Goal: Task Accomplishment & Management: Use online tool/utility

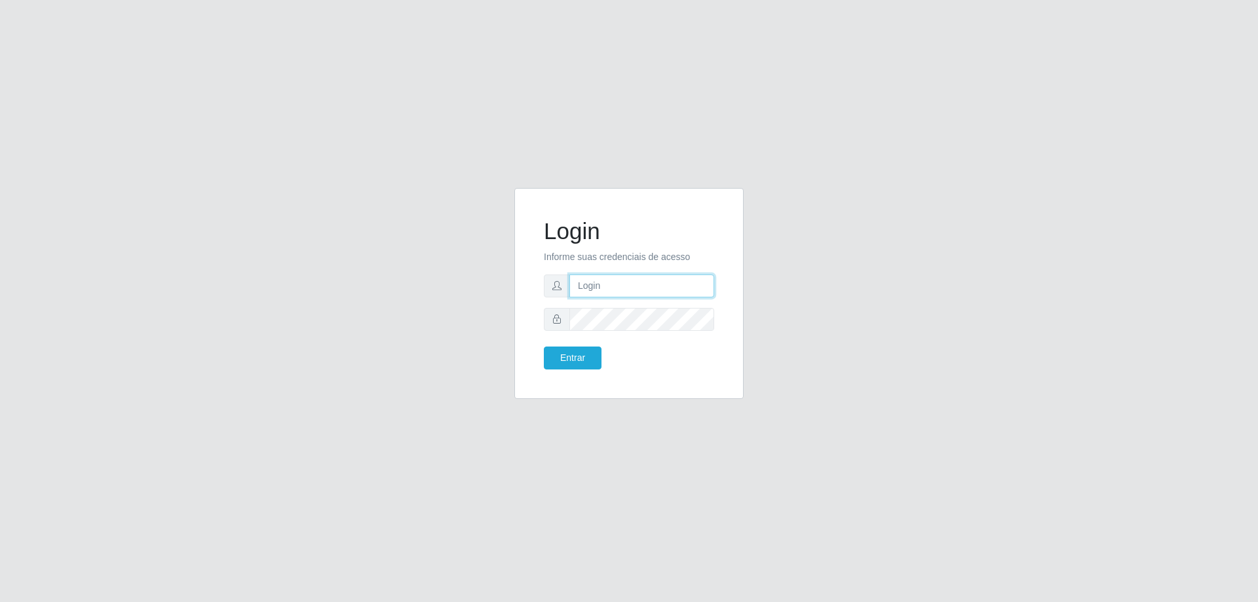
type input "[EMAIL_ADDRESS][DOMAIN_NAME]"
click at [584, 369] on div "Login Informe suas credenciais de acesso [EMAIL_ADDRESS][DOMAIN_NAME] Entrar" at bounding box center [629, 293] width 197 height 178
click at [578, 362] on button "Entrar" at bounding box center [573, 358] width 58 height 23
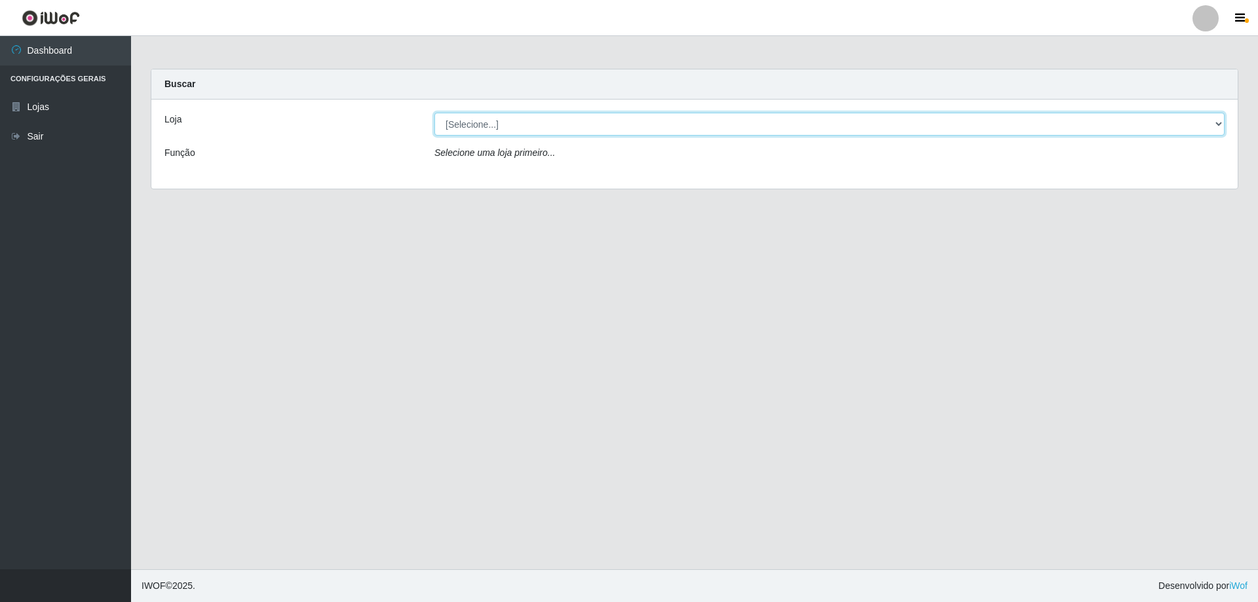
click at [724, 127] on select "[Selecione...] SuperShow Bis - [GEOGRAPHIC_DATA]" at bounding box center [829, 124] width 790 height 23
select select "59"
click at [434, 113] on select "[Selecione...] SuperShow Bis - [GEOGRAPHIC_DATA]" at bounding box center [829, 124] width 790 height 23
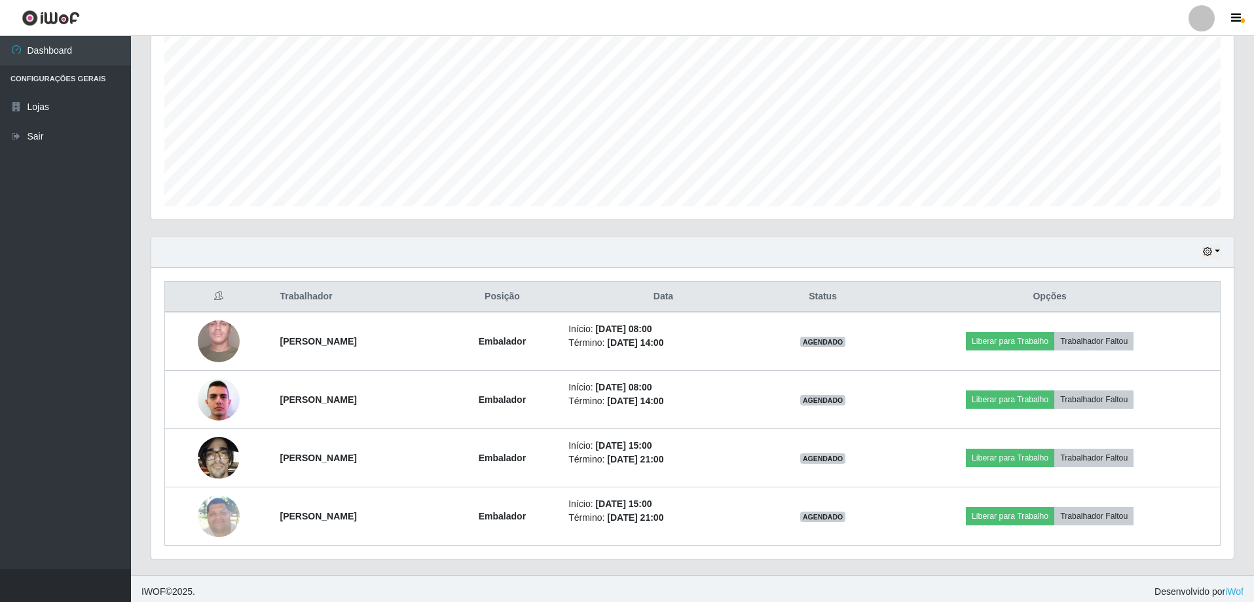
scroll to position [268, 0]
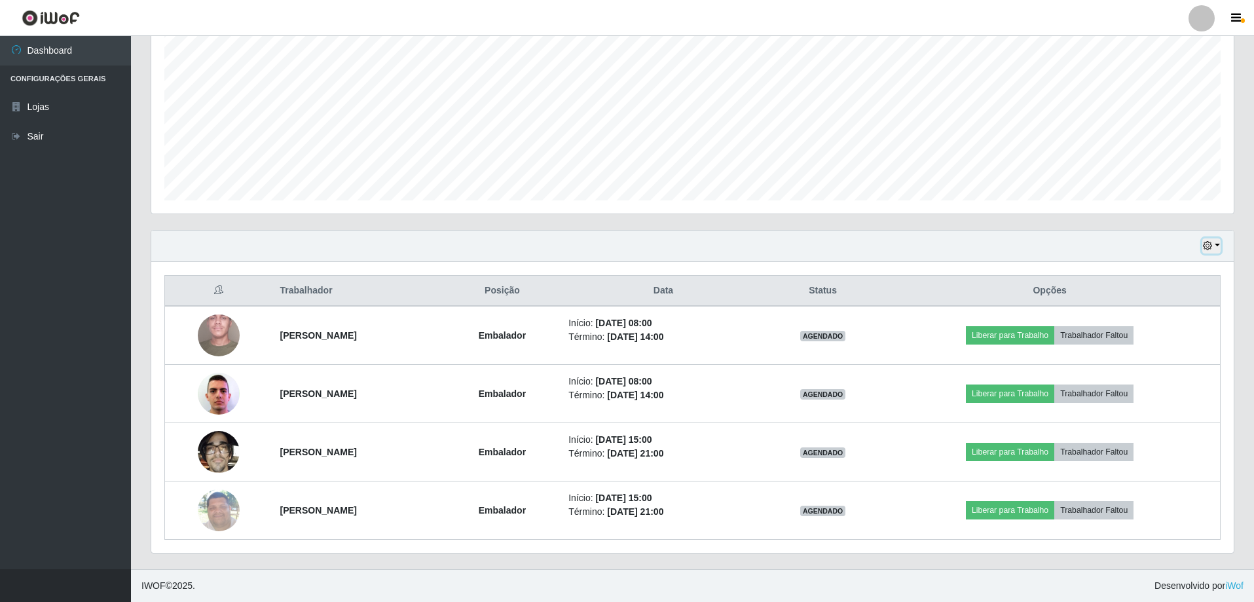
click at [1211, 248] on icon "button" at bounding box center [1207, 245] width 9 height 9
click at [1145, 293] on button "1 dia" at bounding box center [1169, 297] width 104 height 28
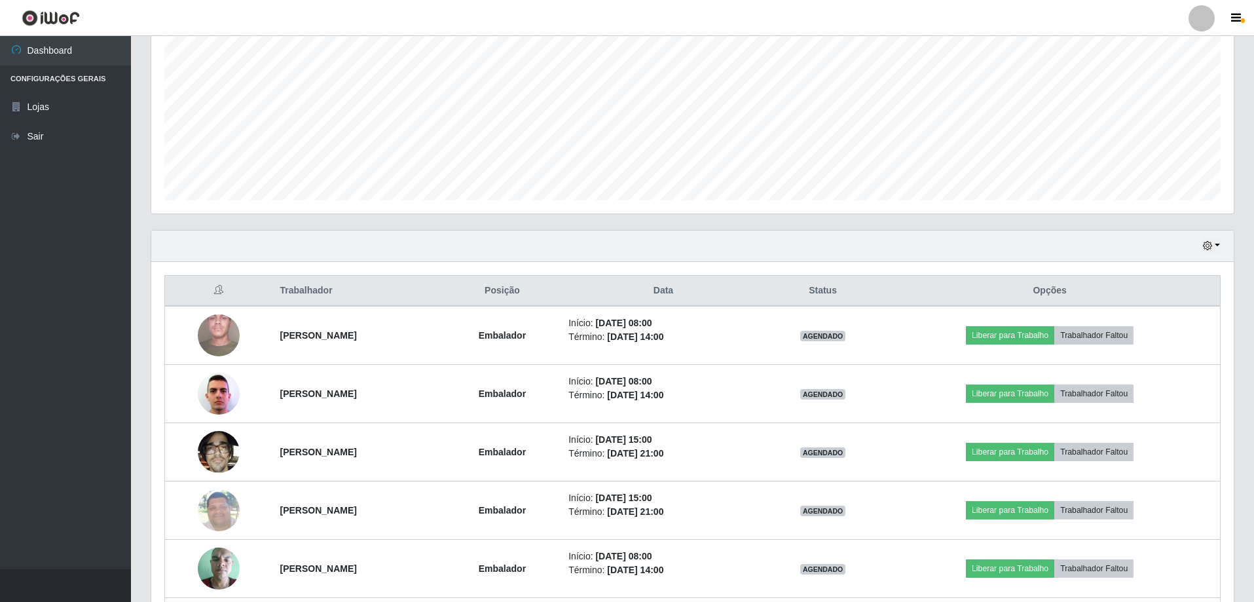
scroll to position [385, 0]
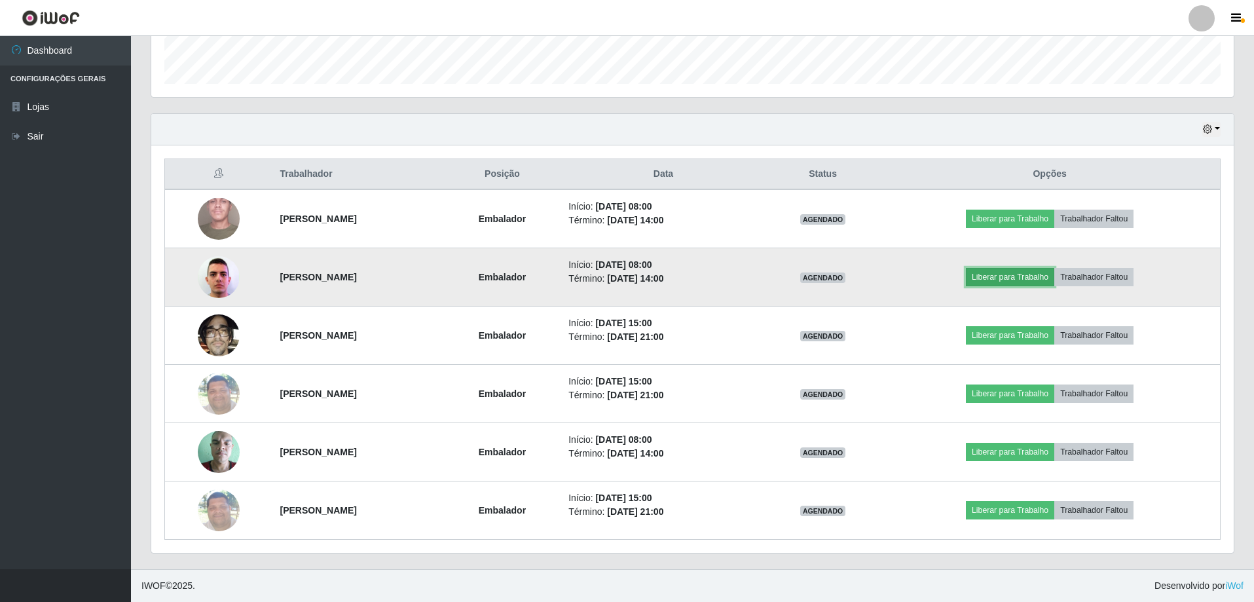
click at [1040, 278] on button "Liberar para Trabalho" at bounding box center [1010, 277] width 88 height 18
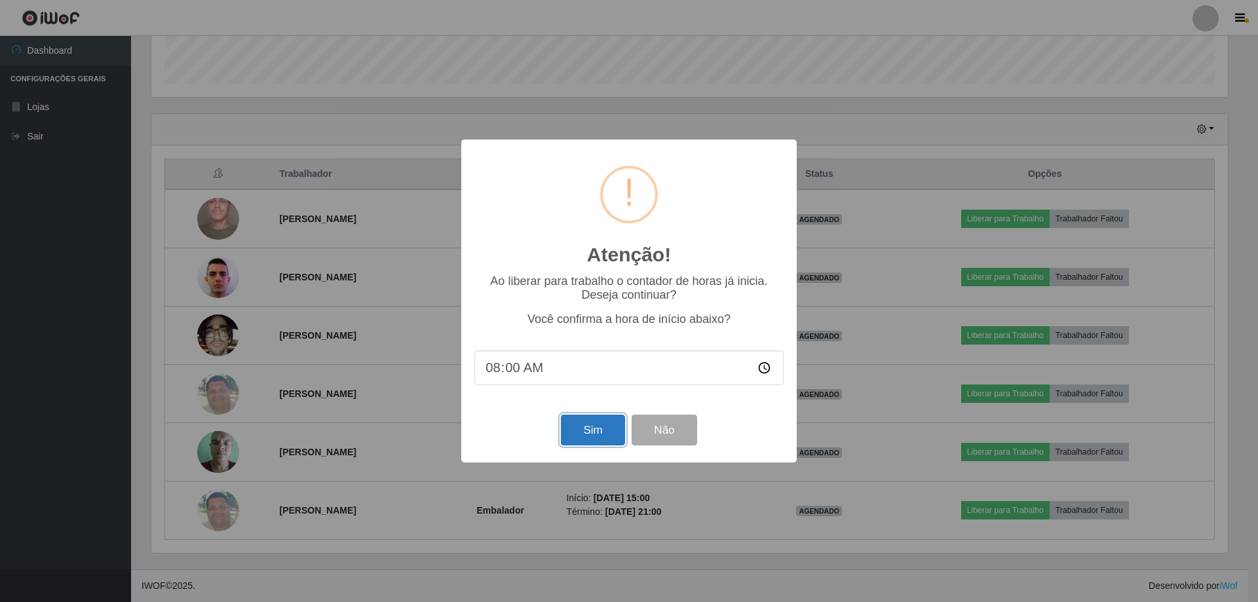
click at [575, 432] on button "Sim" at bounding box center [593, 430] width 64 height 31
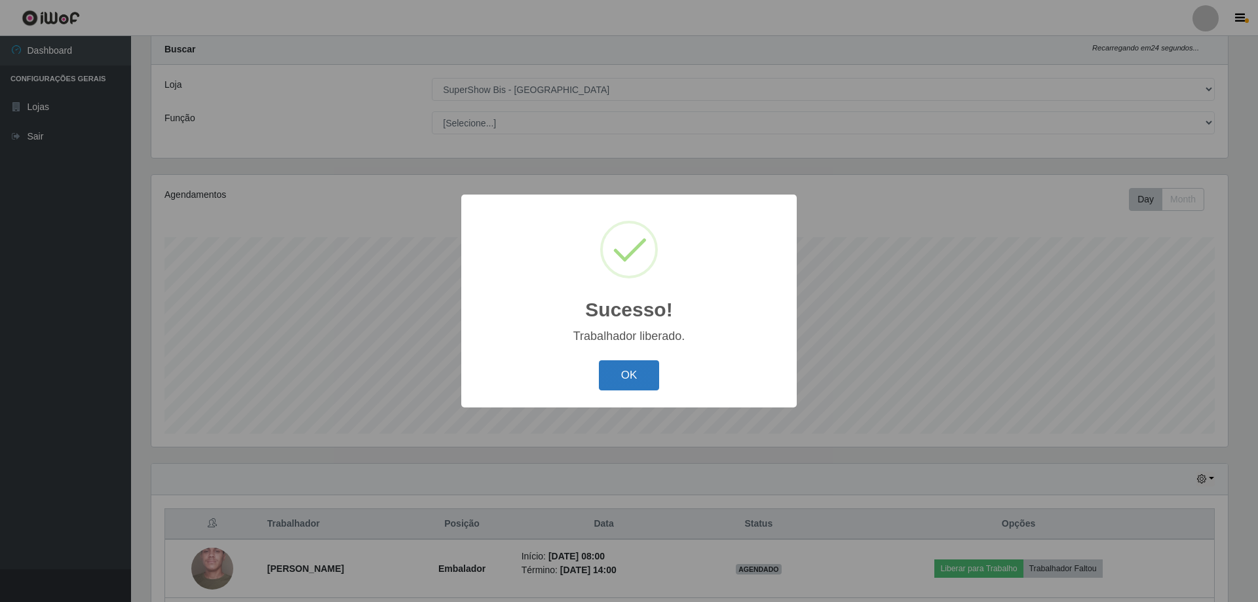
click at [620, 374] on button "OK" at bounding box center [629, 375] width 61 height 31
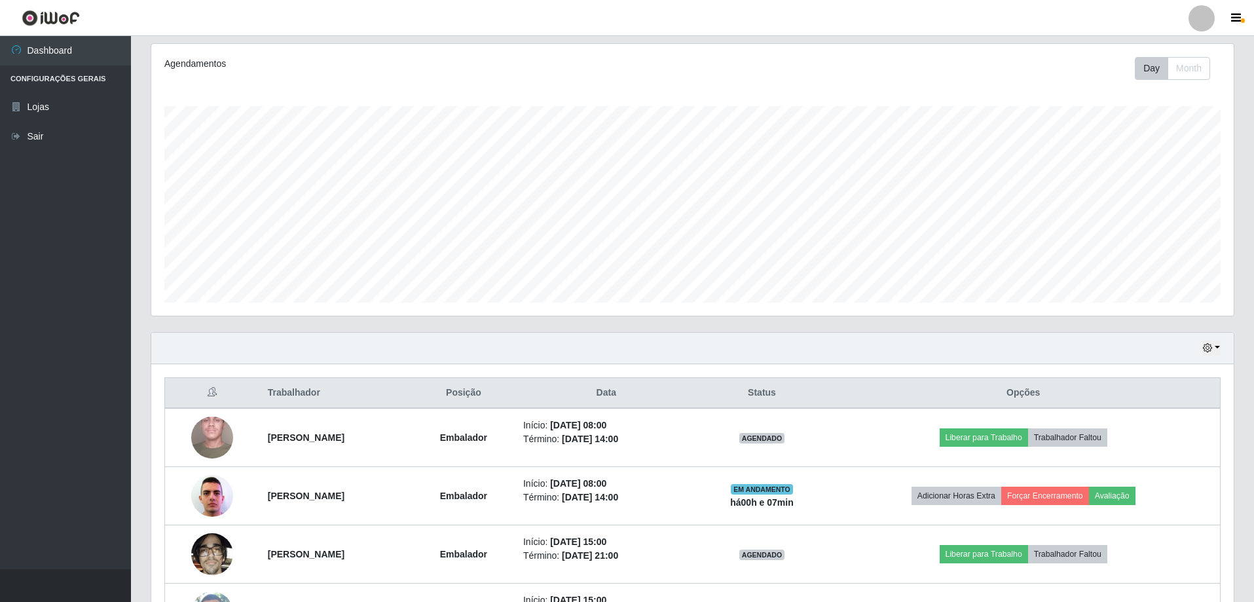
scroll to position [231, 0]
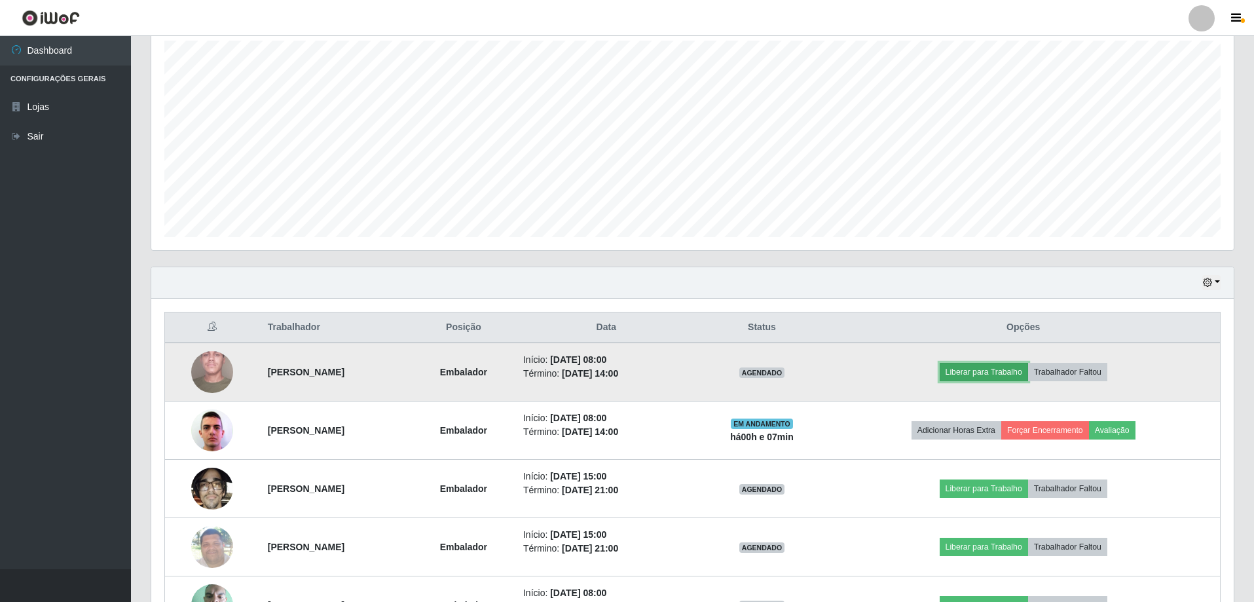
click at [1007, 366] on button "Liberar para Trabalho" at bounding box center [984, 372] width 88 height 18
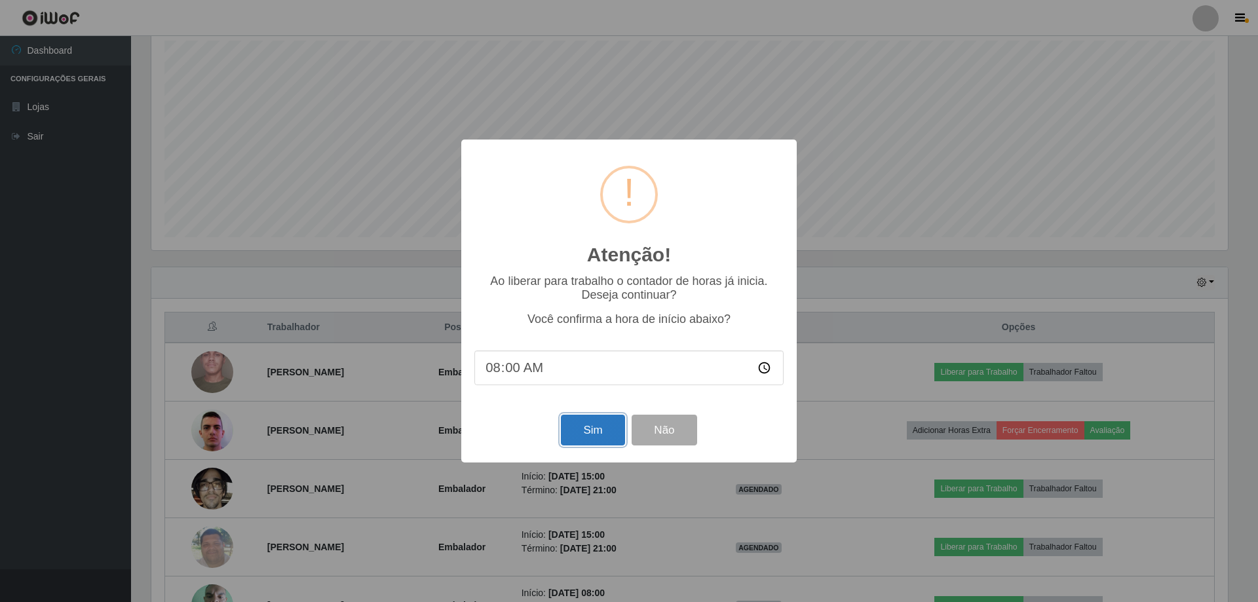
click at [587, 436] on button "Sim" at bounding box center [593, 430] width 64 height 31
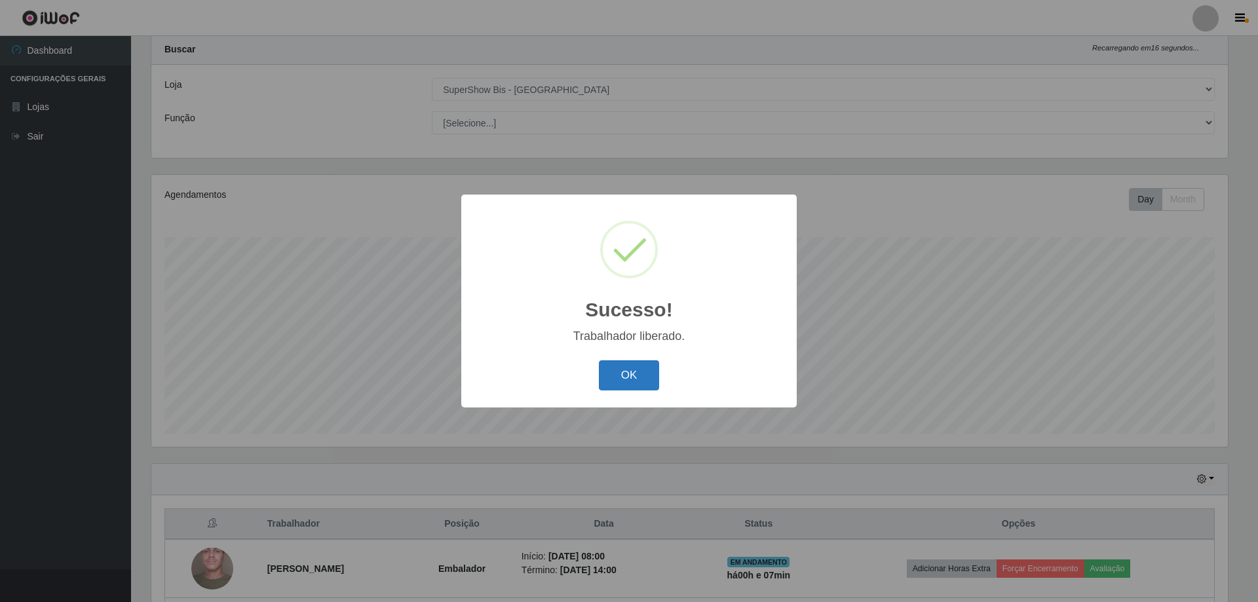
click at [614, 369] on button "OK" at bounding box center [629, 375] width 61 height 31
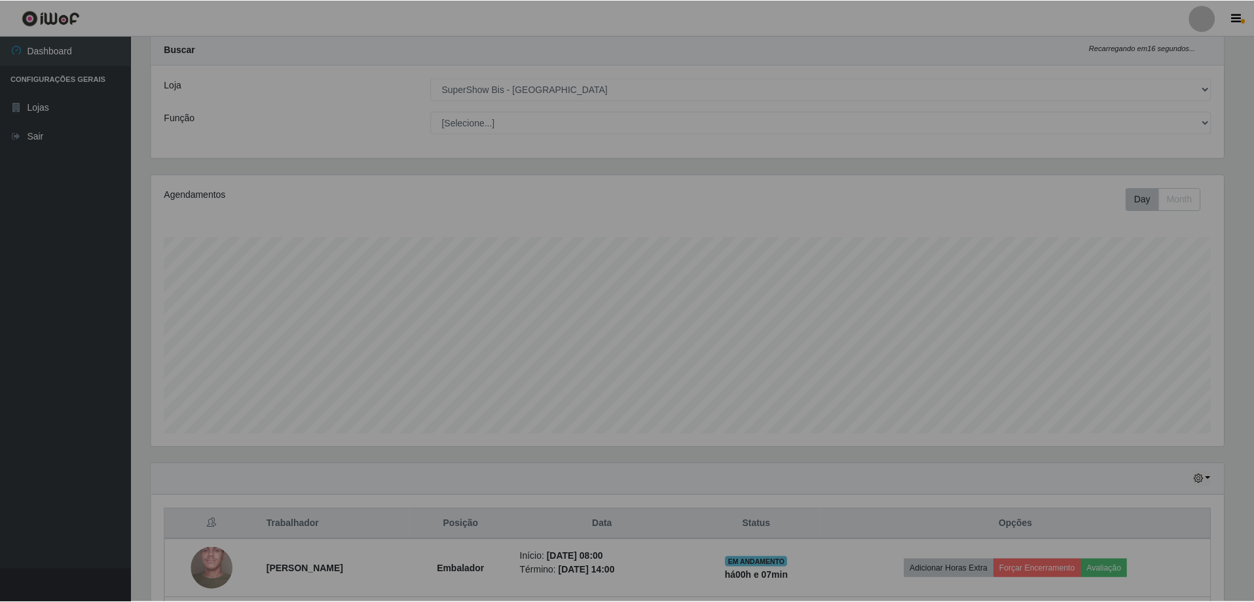
scroll to position [272, 1083]
